Goal: Task Accomplishment & Management: Manage account settings

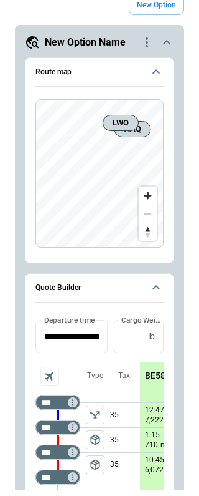
scroll to position [646, 0]
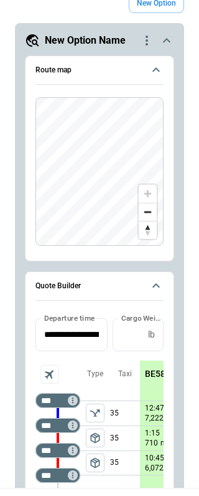
type textarea "*"
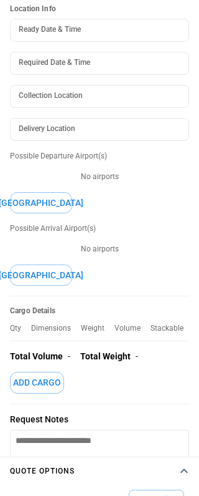
scroll to position [0, 0]
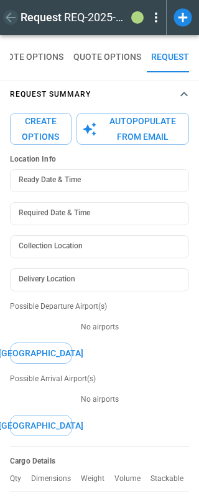
click at [14, 16] on icon "button" at bounding box center [10, 17] width 15 height 15
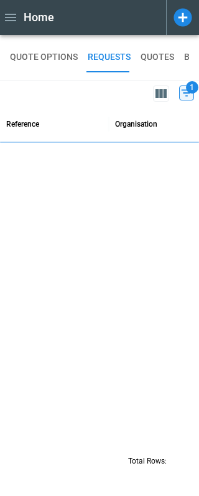
click at [14, 16] on icon "button" at bounding box center [10, 17] width 15 height 15
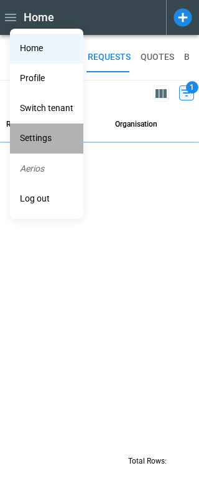
click at [43, 135] on li "Settings" at bounding box center [47, 138] width 74 height 30
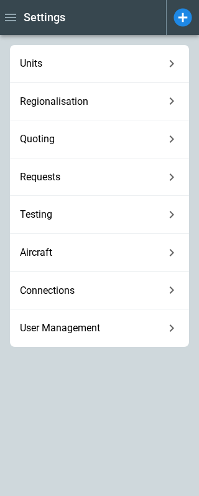
click at [60, 67] on span "Units" at bounding box center [92, 63] width 145 height 12
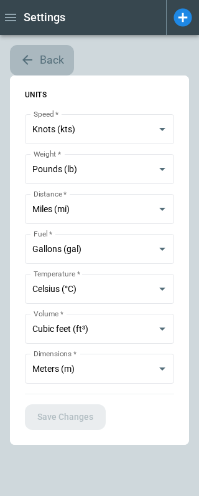
click at [27, 59] on icon "button" at bounding box center [27, 59] width 15 height 15
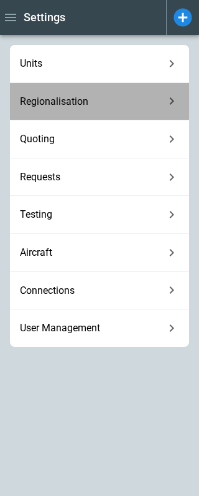
click at [41, 104] on span "Regionalisation" at bounding box center [92, 101] width 145 height 12
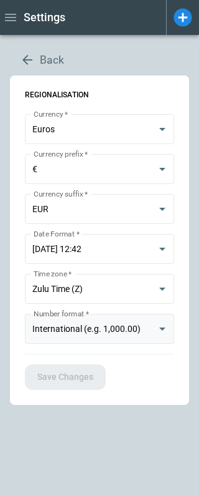
click at [102, 327] on body "**********" at bounding box center [99, 248] width 199 height 496
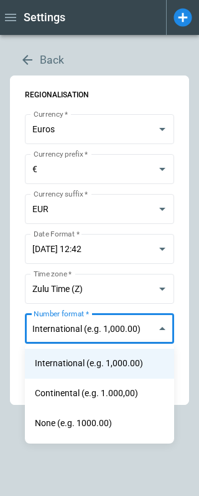
click at [26, 60] on div at bounding box center [99, 248] width 199 height 496
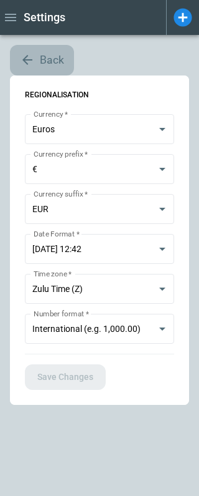
click at [29, 59] on icon "button" at bounding box center [27, 60] width 10 height 10
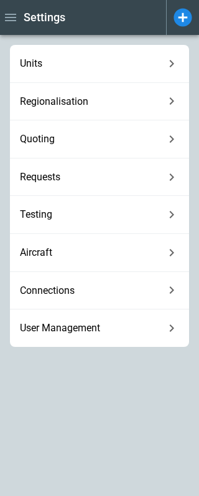
click at [50, 145] on div "Quoting" at bounding box center [100, 139] width 180 height 38
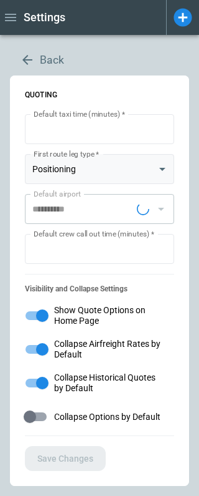
type input "**********"
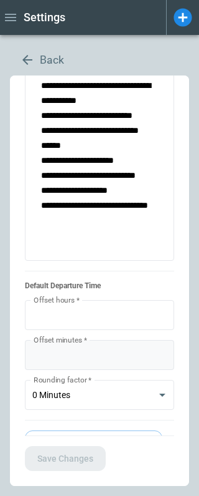
scroll to position [1132, 0]
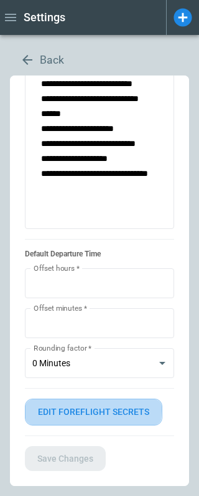
click at [74, 409] on button "Edit foreflight secrets" at bounding box center [94, 411] width 138 height 27
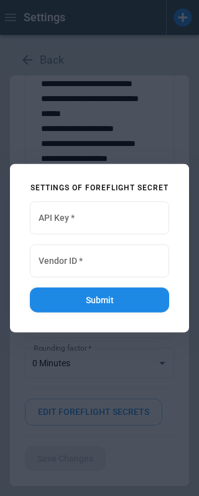
click at [97, 385] on div at bounding box center [99, 248] width 199 height 496
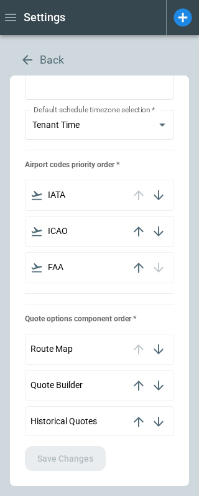
scroll to position [0, 0]
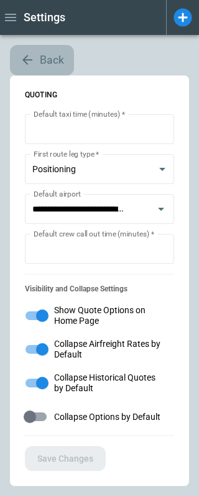
click at [32, 62] on icon "button" at bounding box center [27, 59] width 15 height 15
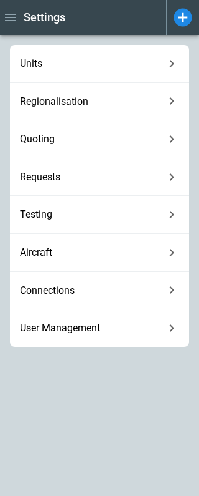
click at [51, 172] on span "Requests" at bounding box center [92, 177] width 145 height 12
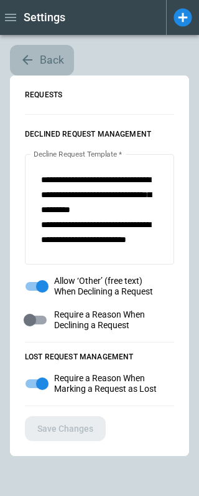
click at [24, 51] on button "Back" at bounding box center [42, 60] width 64 height 31
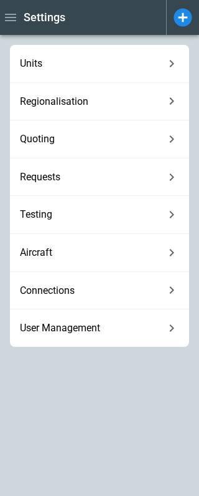
click at [40, 220] on span "Testing" at bounding box center [92, 214] width 145 height 12
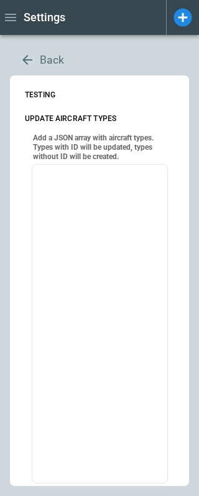
click at [25, 63] on icon "button" at bounding box center [27, 59] width 15 height 15
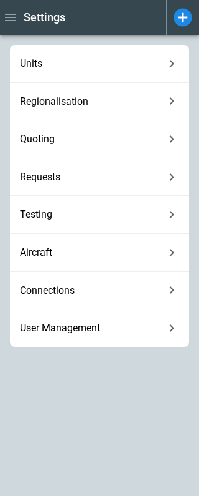
click at [46, 258] on div "Aircraft" at bounding box center [100, 253] width 180 height 38
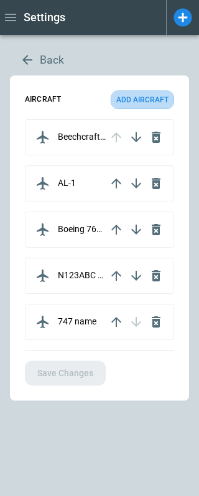
click at [132, 100] on button "Add aircraft" at bounding box center [143, 99] width 64 height 19
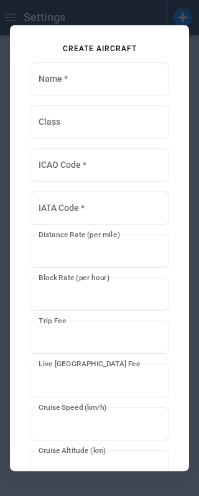
click at [97, 18] on div at bounding box center [99, 248] width 199 height 496
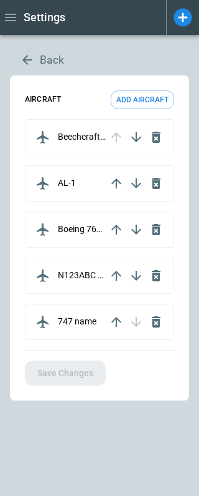
click at [75, 137] on p "Beechcraft 58 Baron" at bounding box center [82, 137] width 49 height 11
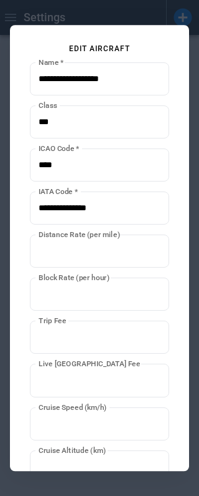
click at [89, 17] on div at bounding box center [99, 248] width 199 height 496
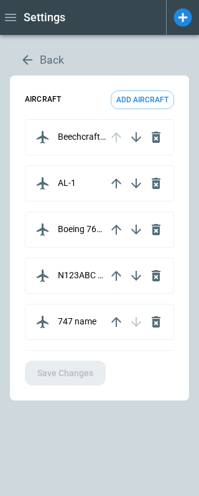
click at [130, 99] on button "Add aircraft" at bounding box center [143, 99] width 64 height 19
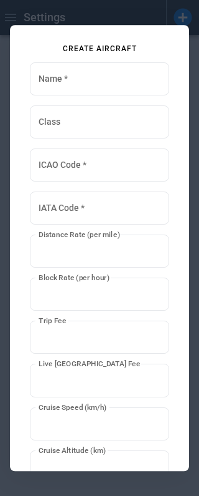
click at [76, 16] on div at bounding box center [99, 248] width 199 height 496
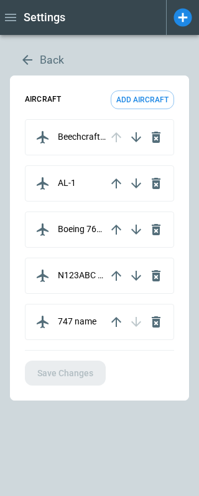
click at [29, 61] on icon "button" at bounding box center [27, 59] width 15 height 15
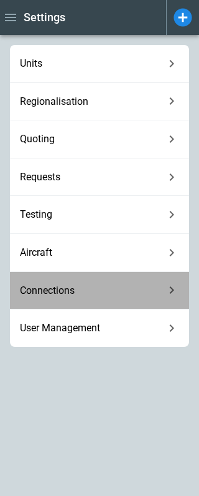
click at [75, 295] on span "Connections" at bounding box center [92, 290] width 145 height 12
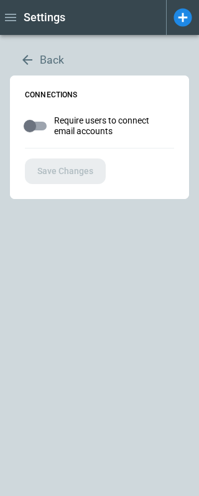
click at [34, 59] on icon "button" at bounding box center [27, 59] width 15 height 15
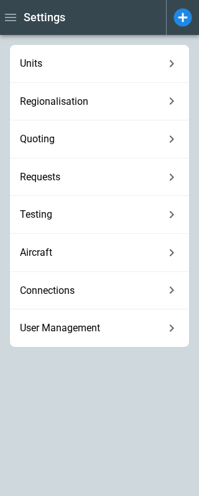
click at [42, 338] on div "User Management" at bounding box center [100, 327] width 180 height 37
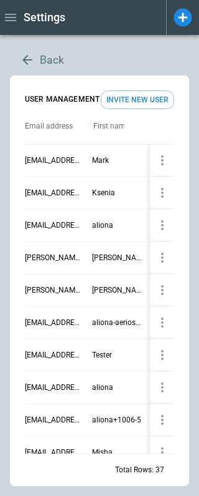
click at [140, 98] on button "Invite New User" at bounding box center [138, 99] width 74 height 19
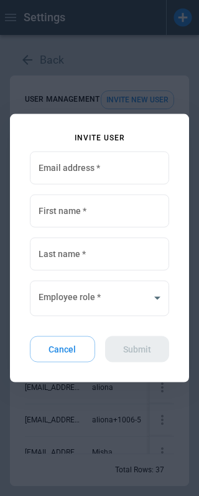
click at [126, 60] on div at bounding box center [99, 248] width 199 height 496
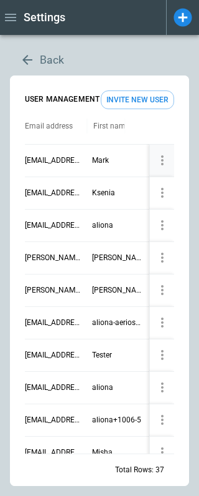
click at [65, 156] on p "[EMAIL_ADDRESS][DOMAIN_NAME]" at bounding box center [53, 160] width 57 height 11
click at [122, 151] on div "Mark" at bounding box center [118, 160] width 62 height 32
click at [108, 159] on p "Mark" at bounding box center [118, 160] width 52 height 11
click at [135, 92] on button "Invite New User" at bounding box center [138, 99] width 74 height 19
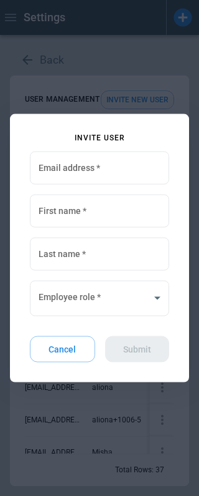
click at [128, 64] on div at bounding box center [99, 248] width 199 height 496
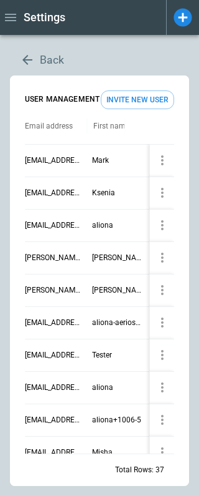
click at [9, 8] on button "button" at bounding box center [10, 18] width 21 height 22
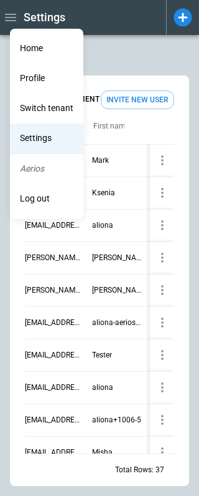
click at [44, 112] on li "Switch tenant" at bounding box center [47, 108] width 74 height 30
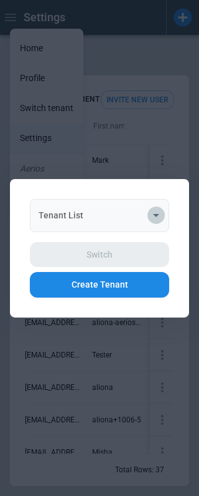
click at [153, 216] on icon "Open" at bounding box center [156, 215] width 15 height 15
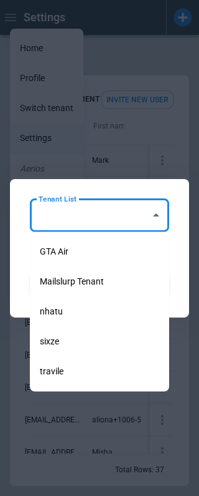
click at [130, 146] on div at bounding box center [99, 248] width 199 height 496
